Goal: Task Accomplishment & Management: Manage account settings

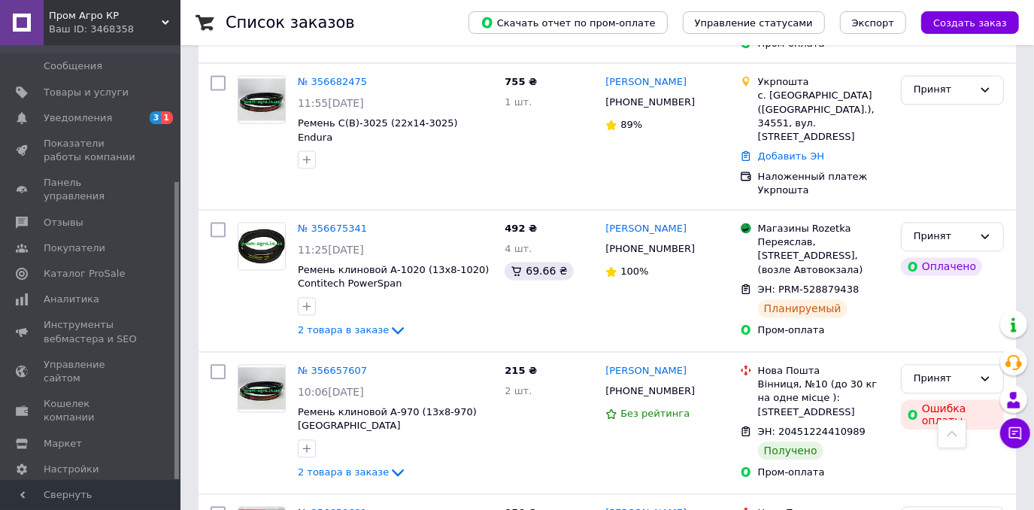
scroll to position [2051, 0]
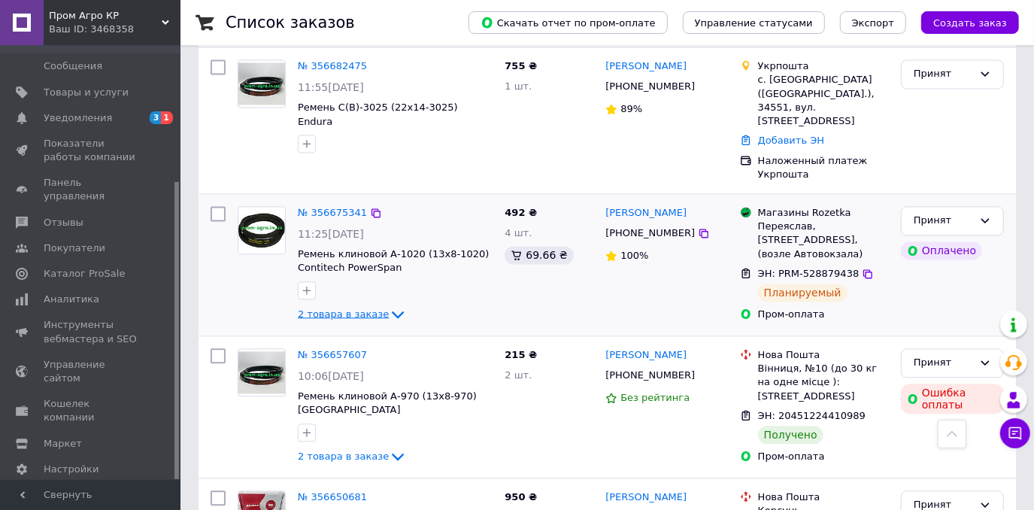
click at [370, 308] on span "2 товара в заказе" at bounding box center [343, 313] width 91 height 11
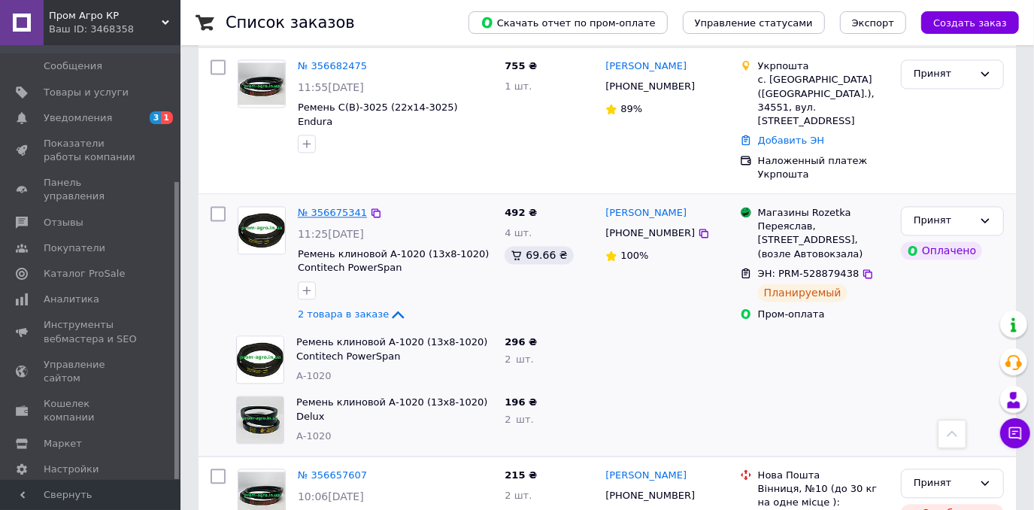
click at [340, 207] on link "№ 356675341" at bounding box center [332, 212] width 69 height 11
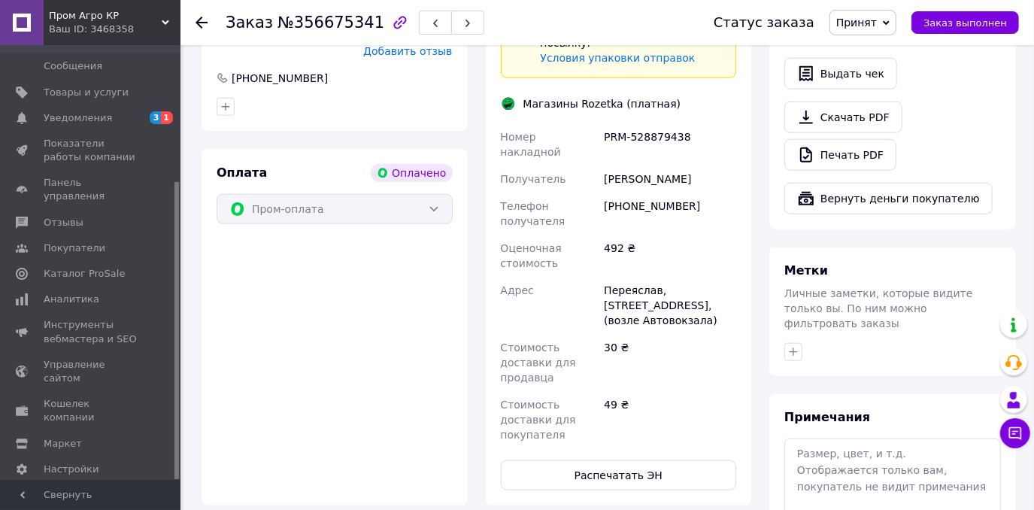
scroll to position [1403, 0]
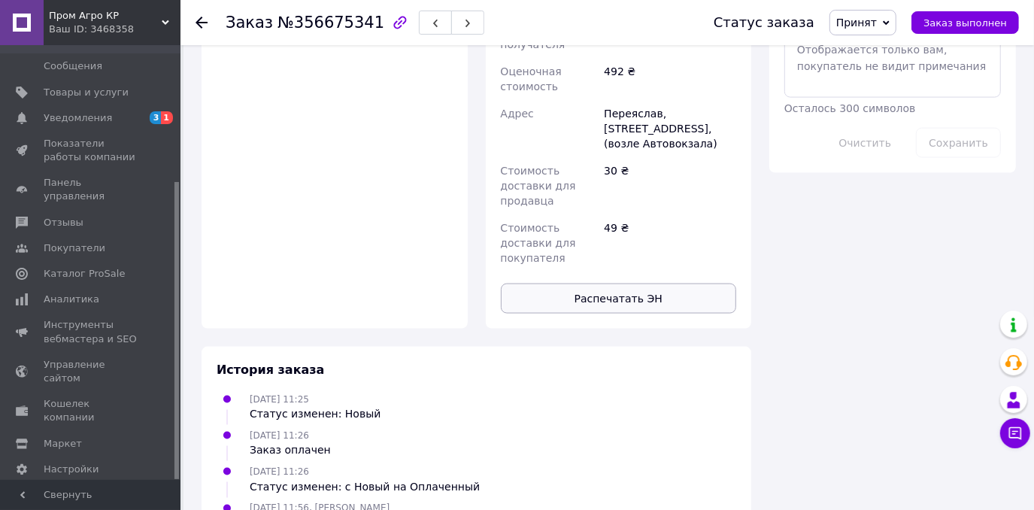
click at [637, 284] on button "Распечатать ЭН" at bounding box center [619, 299] width 236 height 30
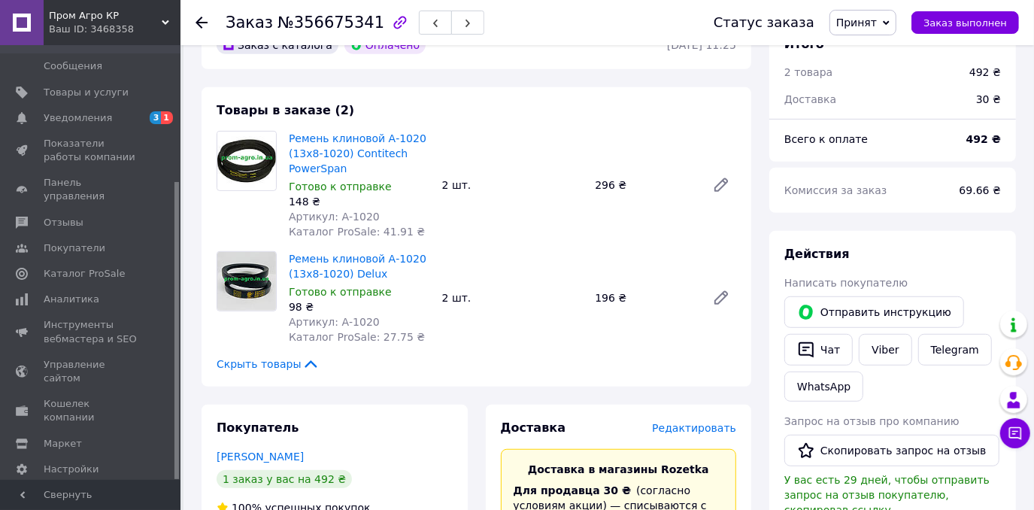
scroll to position [515, 0]
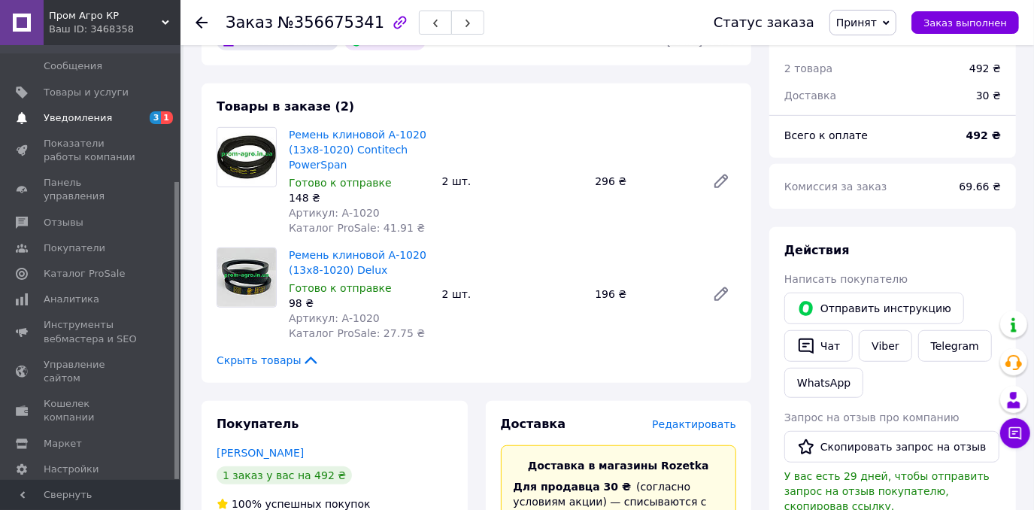
click at [72, 119] on span "Уведомления" at bounding box center [78, 118] width 68 height 14
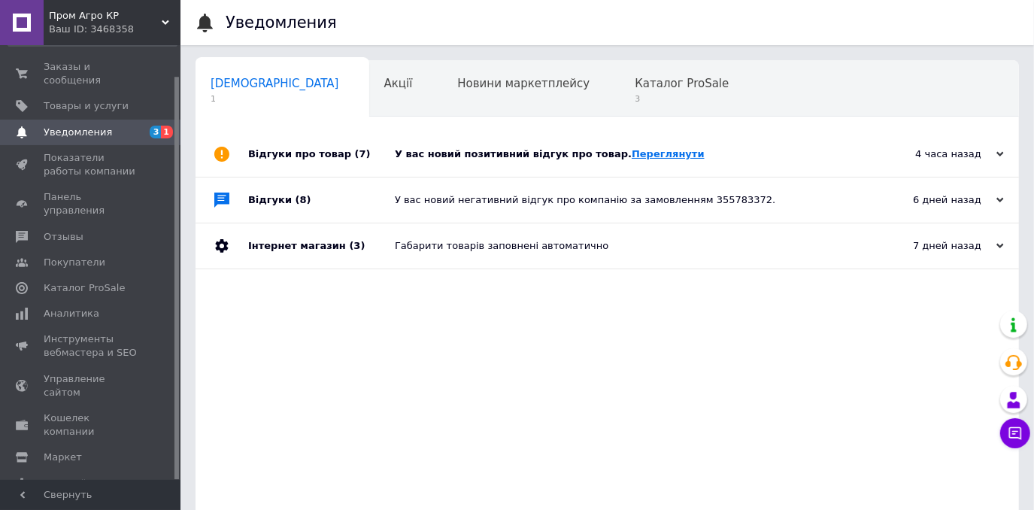
click at [640, 154] on link "Переглянути" at bounding box center [668, 153] width 73 height 11
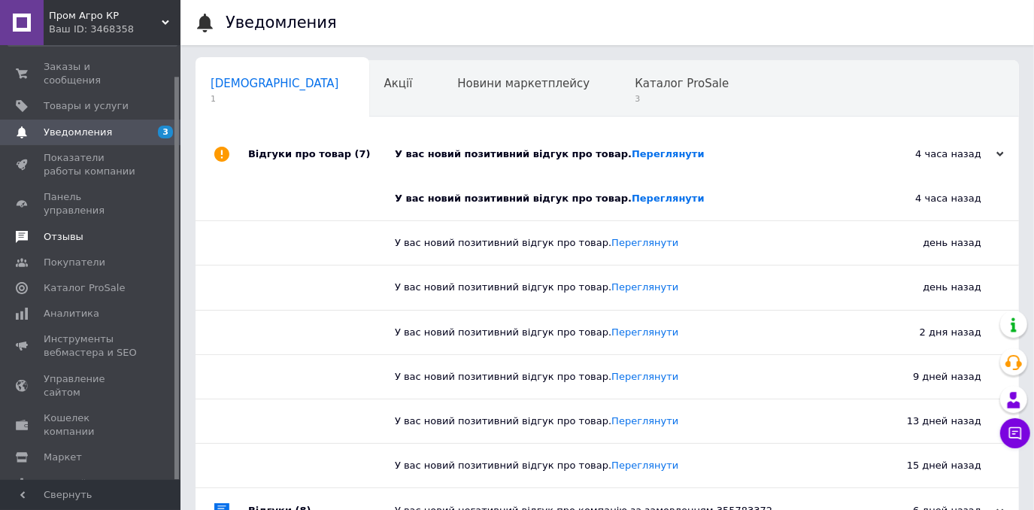
click at [102, 230] on span "Отзывы" at bounding box center [92, 237] width 96 height 14
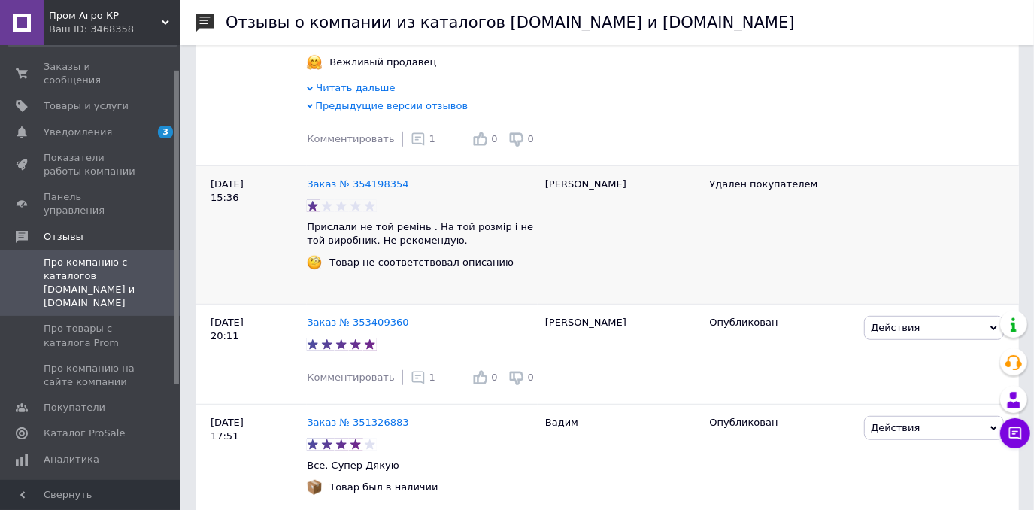
scroll to position [478, 0]
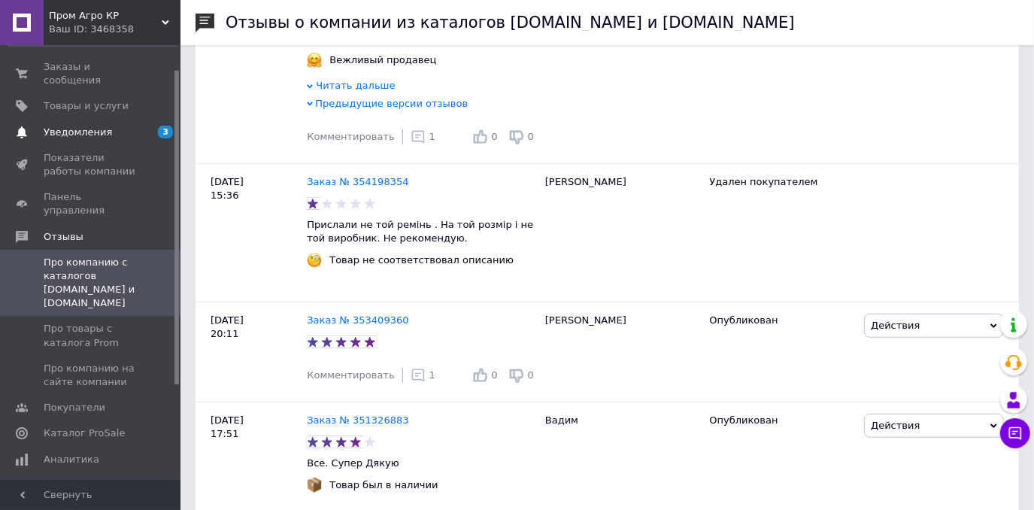
click at [90, 126] on span "Уведомления" at bounding box center [78, 133] width 68 height 14
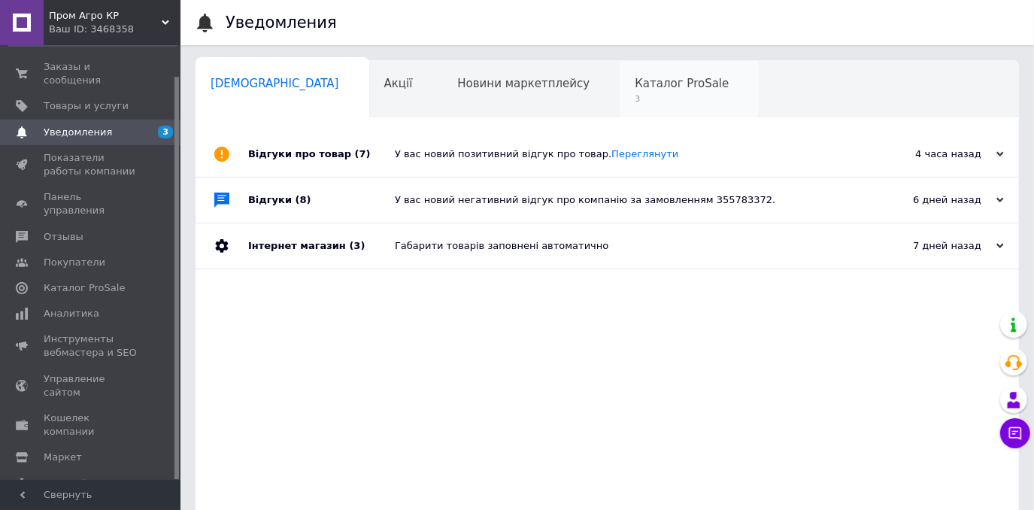
click at [635, 89] on span "Каталог ProSale" at bounding box center [682, 84] width 94 height 14
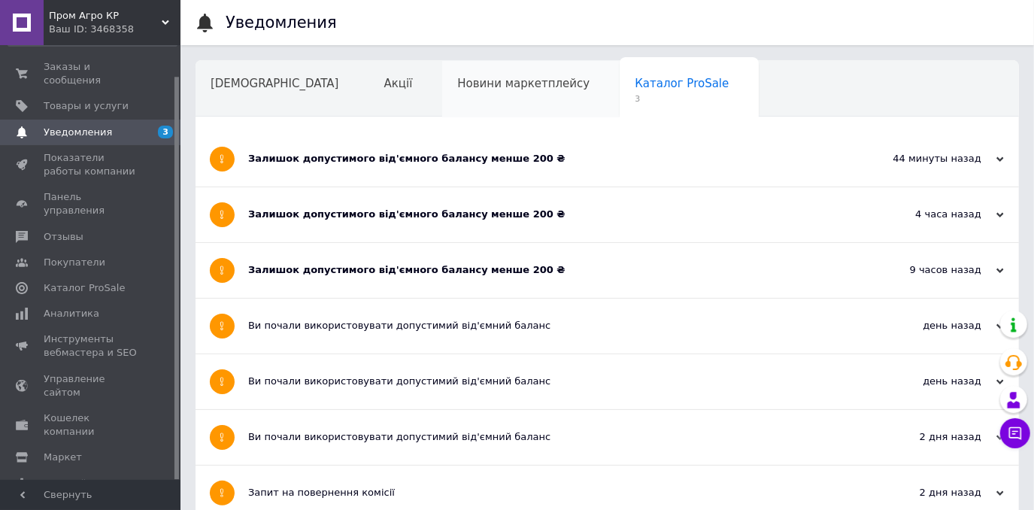
click at [493, 87] on span "Новини маркетплейсу" at bounding box center [523, 84] width 132 height 14
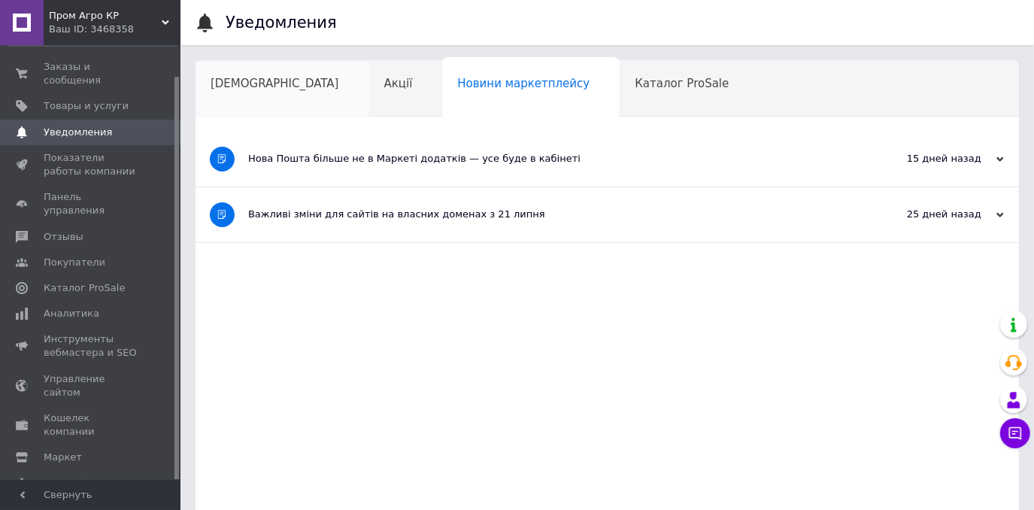
click at [236, 85] on span "[DEMOGRAPHIC_DATA]" at bounding box center [275, 84] width 129 height 14
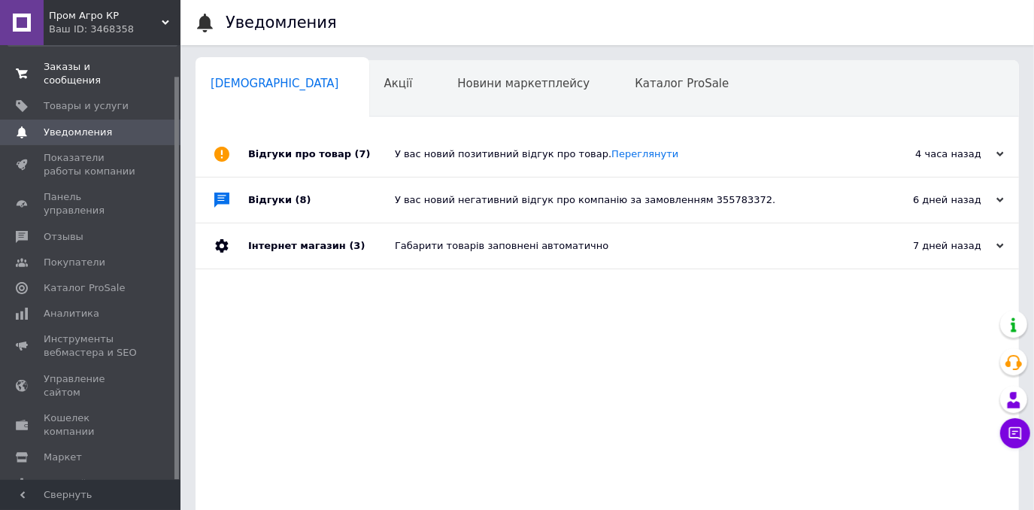
click at [60, 77] on link "Заказы и сообщения 0 0" at bounding box center [92, 73] width 185 height 39
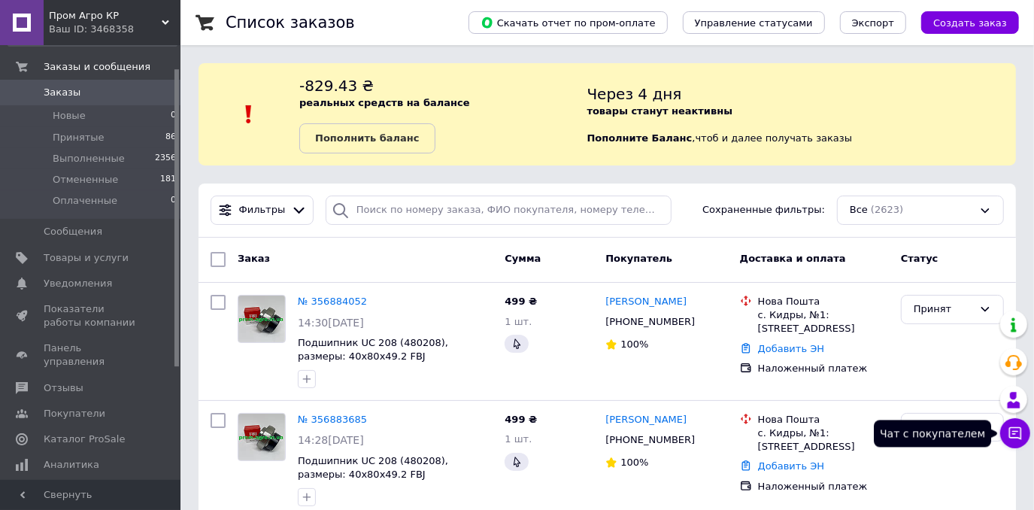
click at [1014, 436] on icon at bounding box center [1015, 433] width 15 height 15
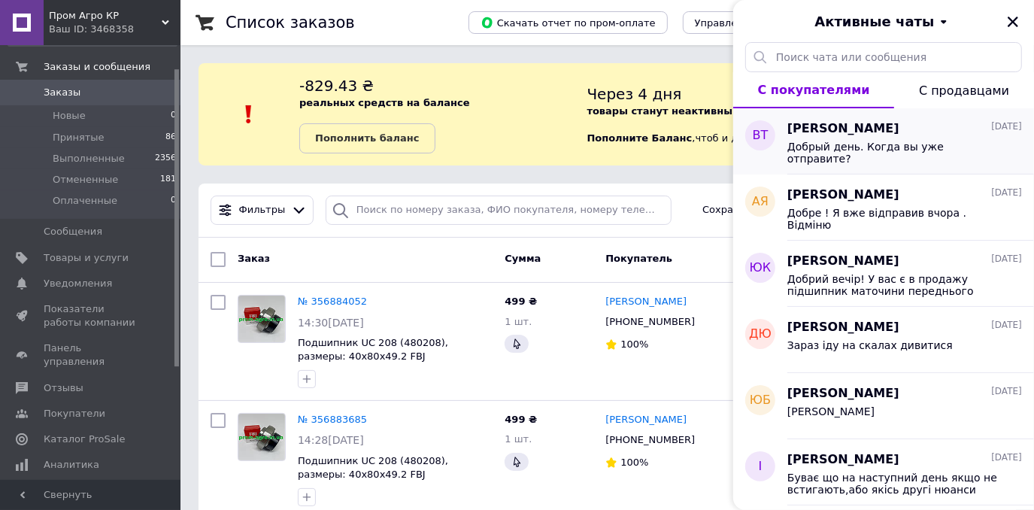
click at [991, 131] on span "[DATE]" at bounding box center [1006, 126] width 31 height 13
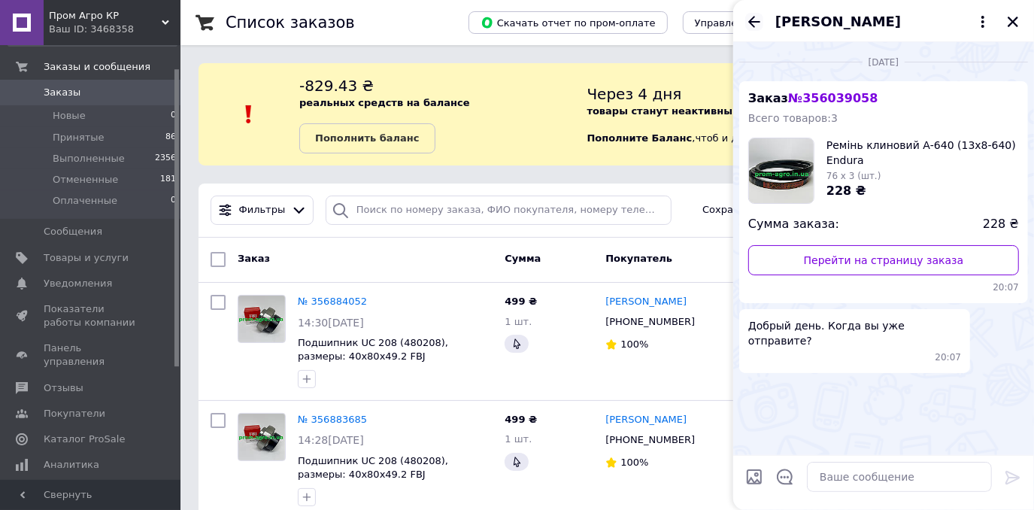
click at [758, 18] on icon "Назад" at bounding box center [754, 22] width 18 height 18
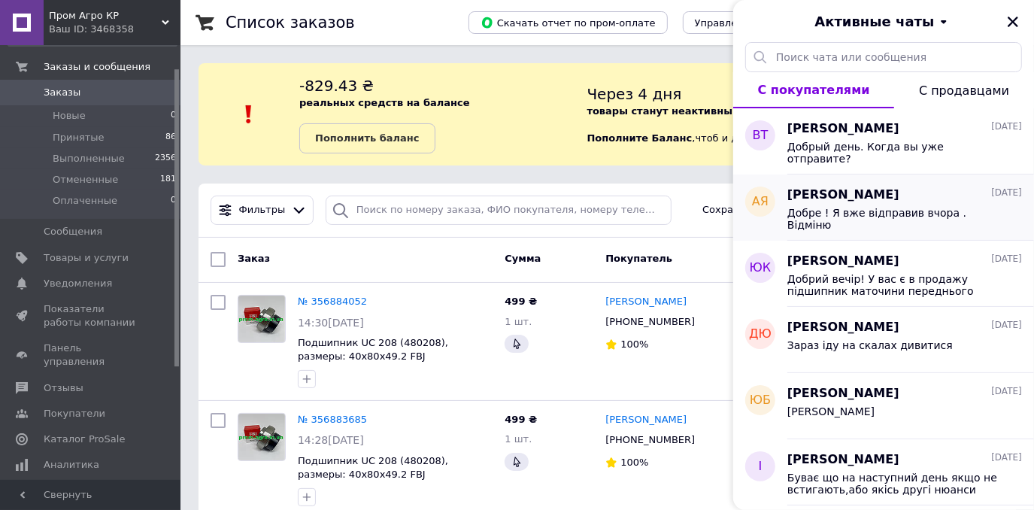
click at [851, 196] on span "[PERSON_NAME]" at bounding box center [843, 195] width 112 height 17
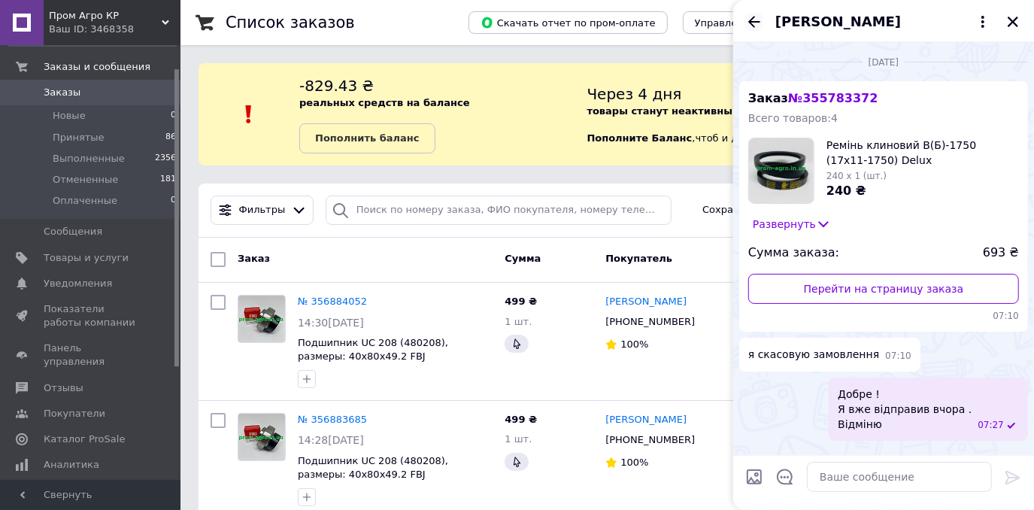
click at [750, 23] on icon "Назад" at bounding box center [754, 21] width 12 height 11
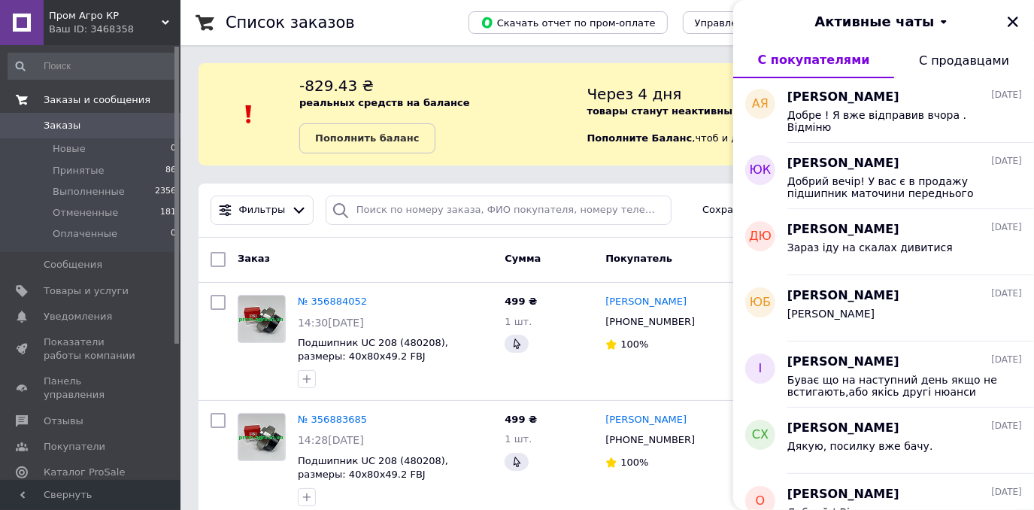
click at [54, 97] on span "Заказы и сообщения" at bounding box center [97, 100] width 107 height 14
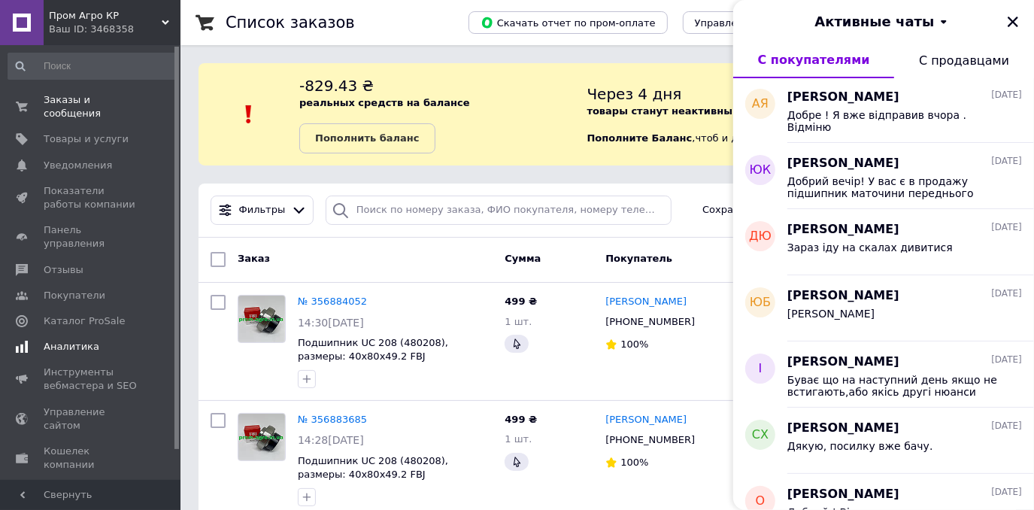
click at [63, 340] on span "Аналитика" at bounding box center [72, 347] width 56 height 14
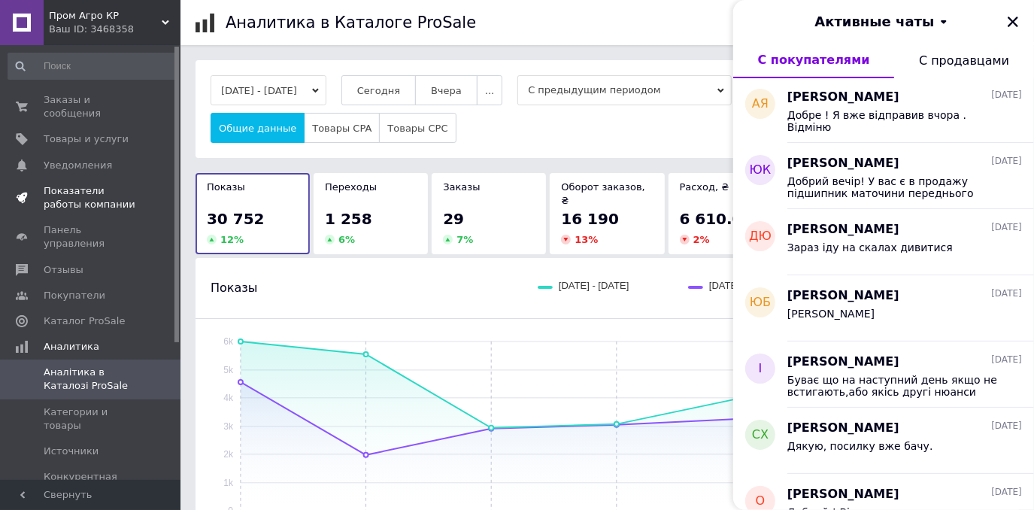
click at [88, 190] on span "Показатели работы компании" at bounding box center [92, 197] width 96 height 27
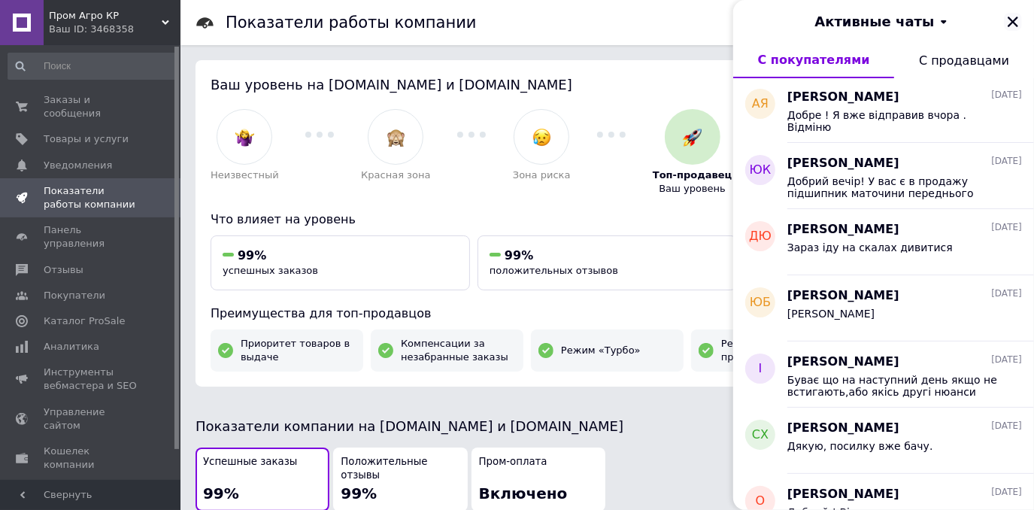
click at [1012, 20] on icon "Закрыть" at bounding box center [1013, 22] width 11 height 11
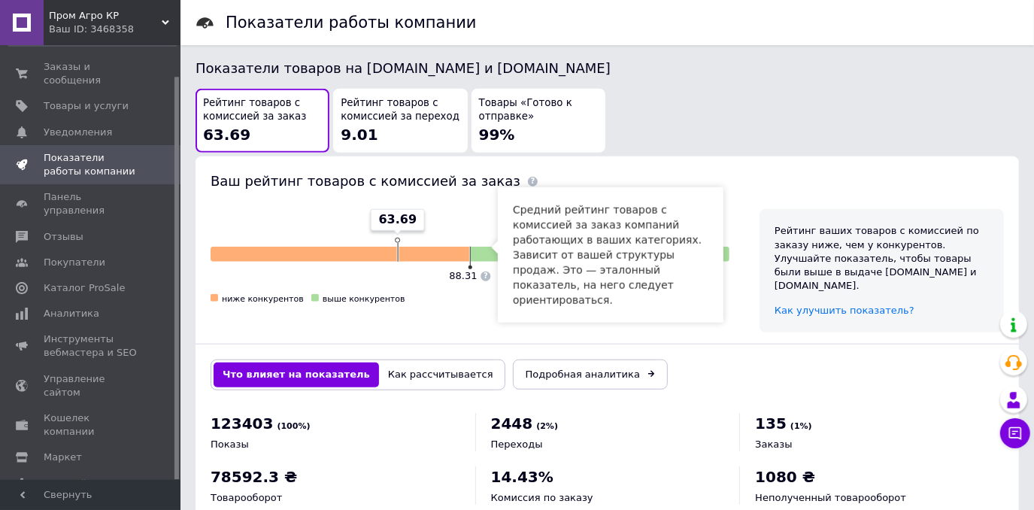
scroll to position [834, 0]
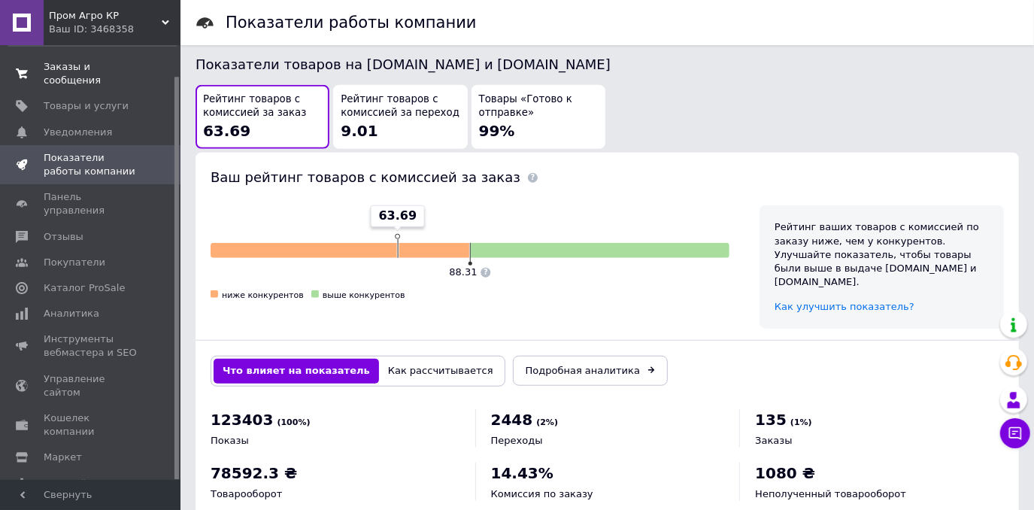
click at [62, 69] on span "Заказы и сообщения" at bounding box center [92, 73] width 96 height 27
